Goal: Task Accomplishment & Management: Manage account settings

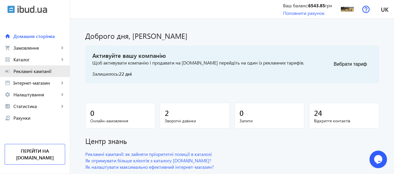
click at [32, 73] on span "Рекламні кампанії" at bounding box center [39, 71] width 52 height 6
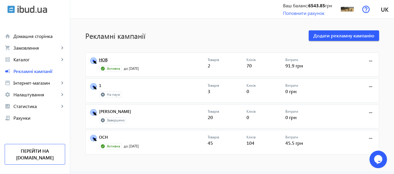
click at [101, 60] on link "НОВ" at bounding box center [153, 62] width 109 height 8
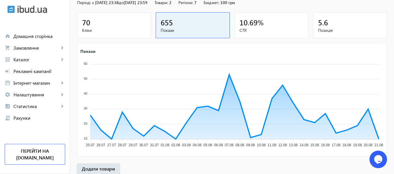
scroll to position [108, 0]
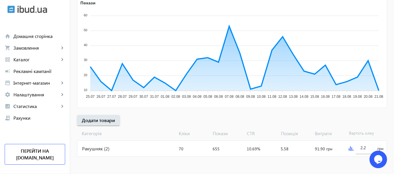
click at [352, 147] on img at bounding box center [351, 148] width 5 height 5
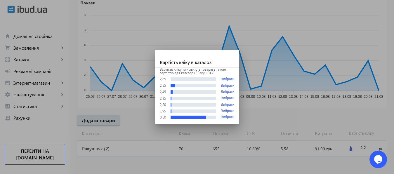
click at [367, 147] on div at bounding box center [197, 87] width 394 height 174
click at [367, 147] on input "2.2" at bounding box center [365, 148] width 11 height 6
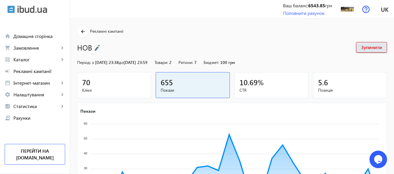
scroll to position [108, 0]
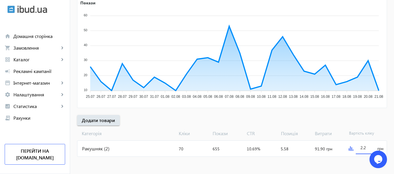
click at [367, 147] on input "2.2" at bounding box center [365, 148] width 11 height 6
type input "3"
click at [360, 163] on mat-sidenav-content "arrow_back Рекламні кампанії НОВ Зупинити Період: з 14.05.2025 23:38 до 31.01.2…" at bounding box center [232, 42] width 324 height 264
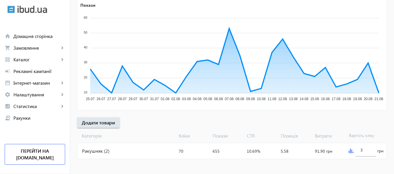
scroll to position [108, 0]
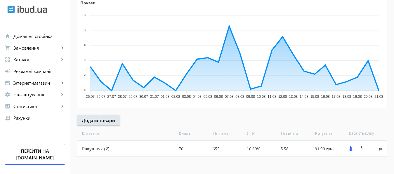
click at [350, 149] on img at bounding box center [351, 148] width 5 height 5
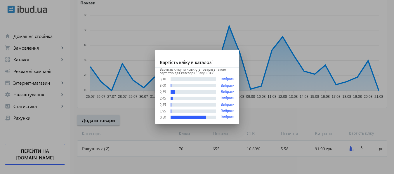
scroll to position [0, 0]
